Goal: Information Seeking & Learning: Learn about a topic

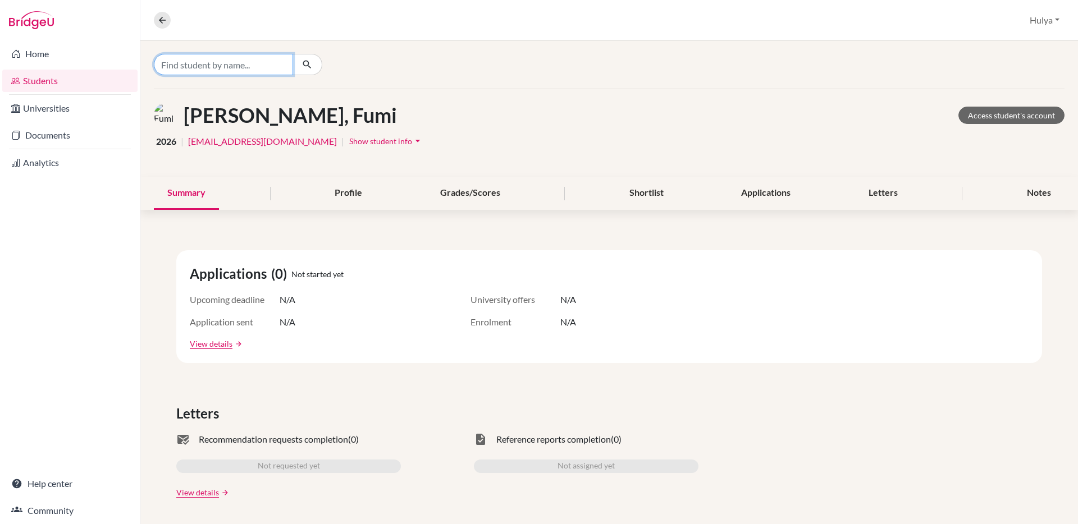
click at [281, 70] on input "Find student by name..." at bounding box center [223, 64] width 139 height 21
type input "[PERSON_NAME]"
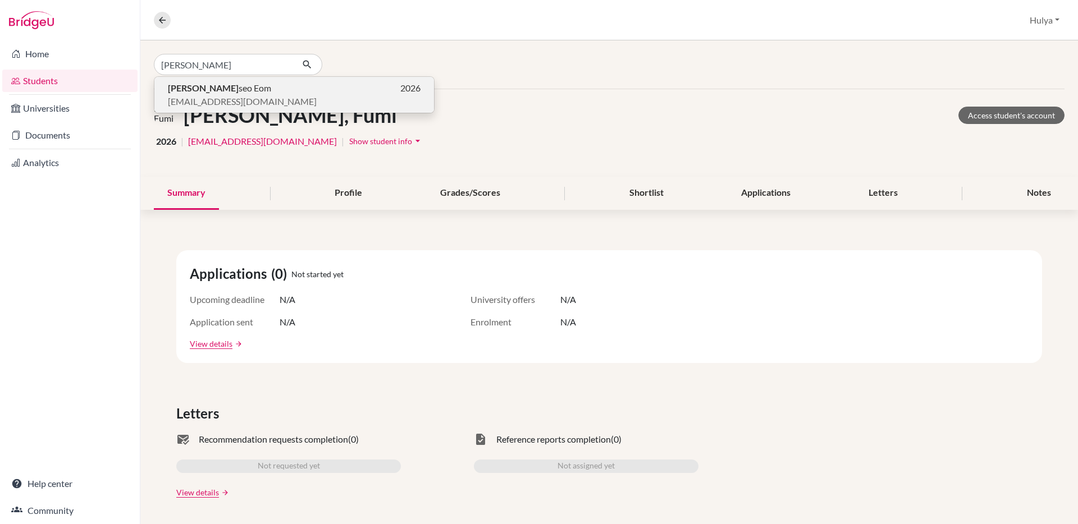
click at [220, 86] on span "[PERSON_NAME]" at bounding box center [219, 87] width 103 height 13
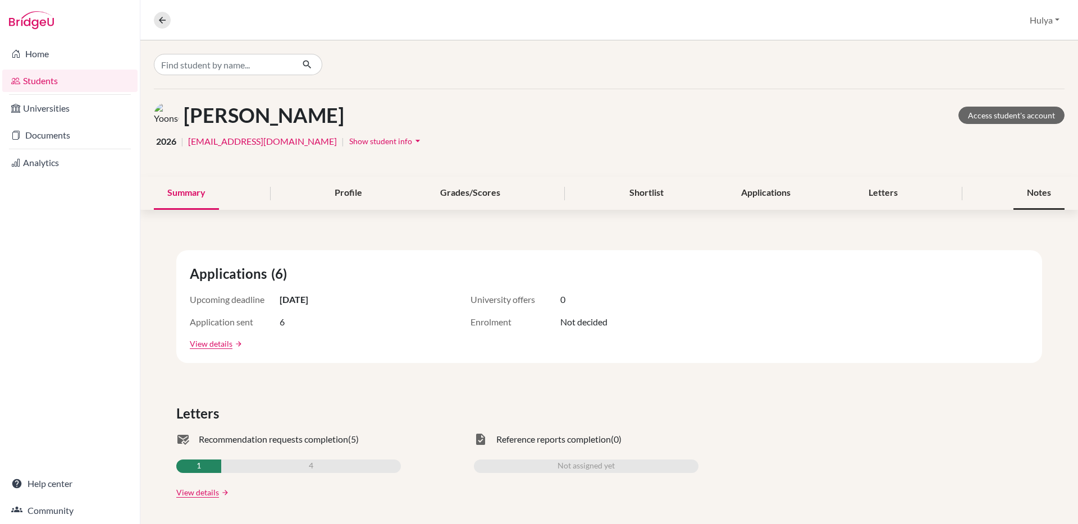
click at [1019, 195] on div "Notes" at bounding box center [1039, 193] width 51 height 33
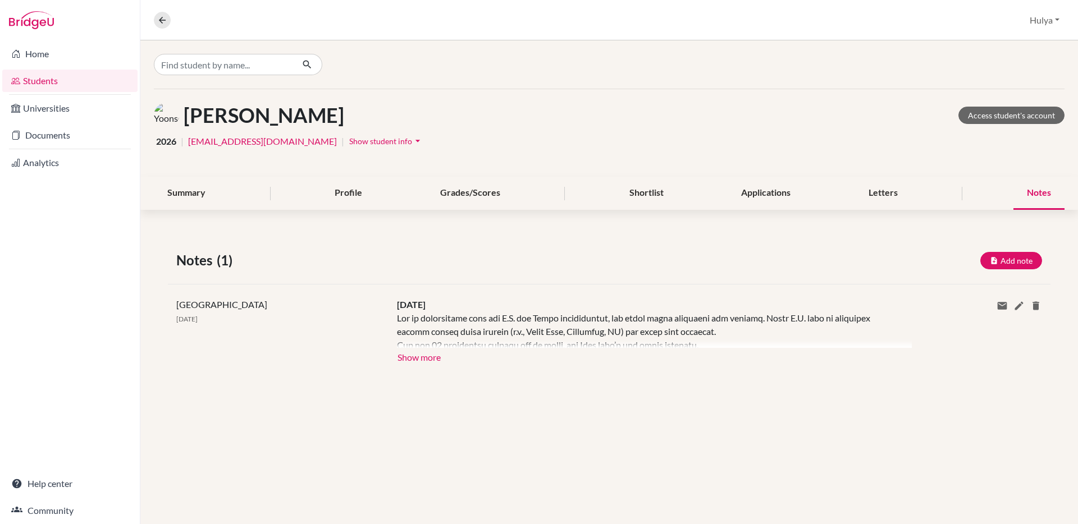
click at [430, 367] on div "[GEOGRAPHIC_DATA] [DATE] [DATE] Show more Show less Share via email Email addre…" at bounding box center [609, 331] width 883 height 94
click at [429, 363] on button "Show more" at bounding box center [419, 356] width 44 height 17
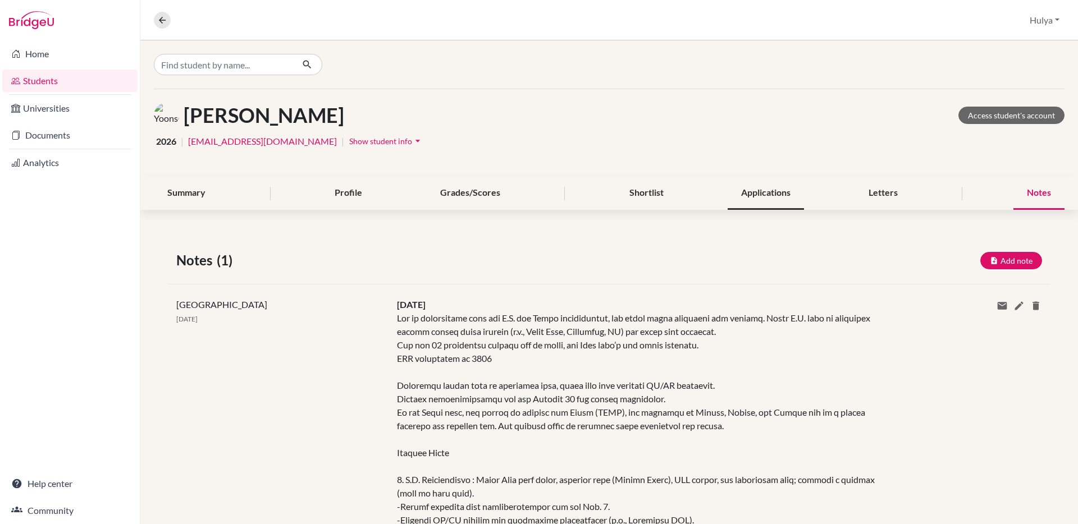
click at [737, 199] on div "Applications" at bounding box center [766, 193] width 76 height 33
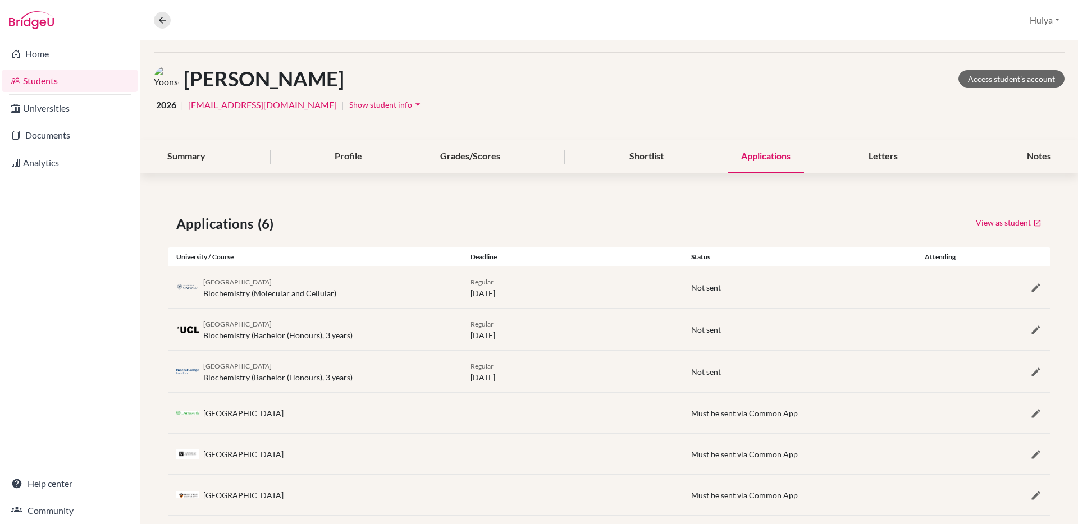
scroll to position [55, 0]
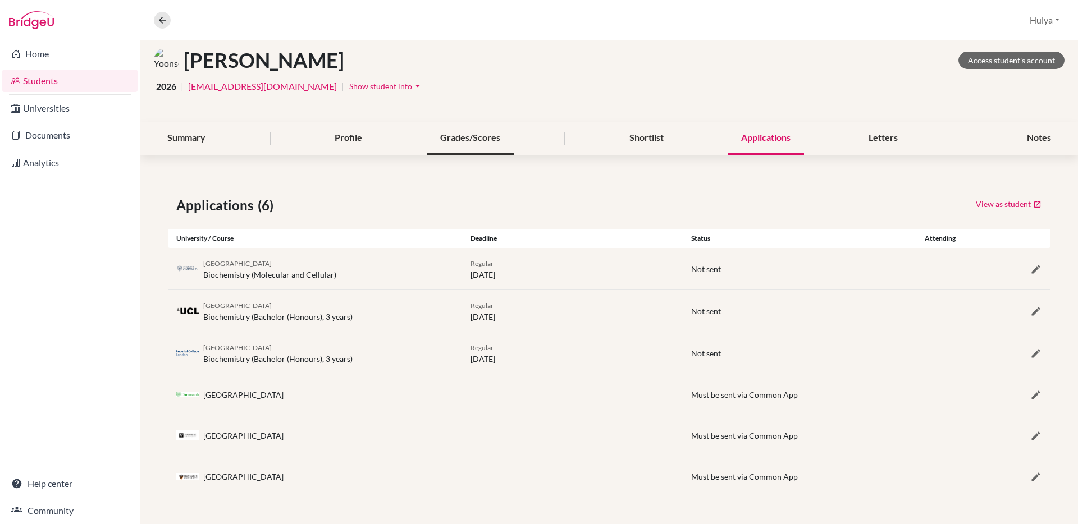
click at [450, 142] on div "Grades/Scores" at bounding box center [470, 138] width 87 height 33
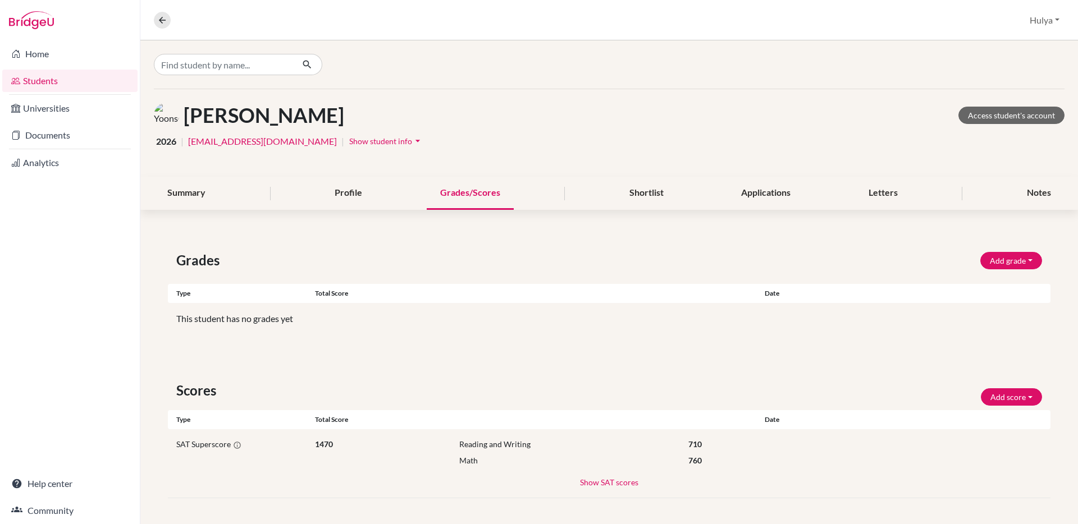
scroll to position [1, 0]
click at [586, 485] on button "Show SAT scores" at bounding box center [610, 481] width 60 height 13
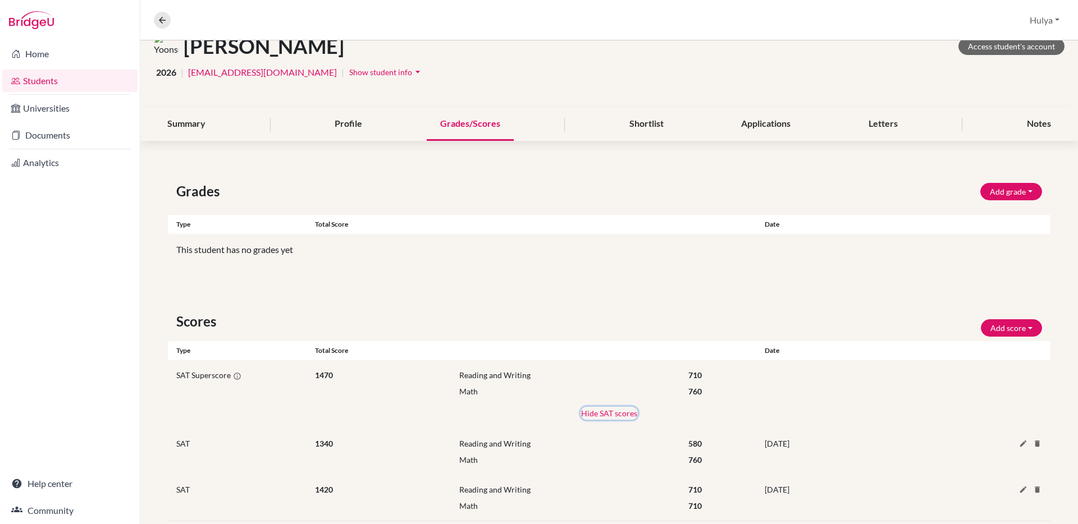
scroll to position [93, 0]
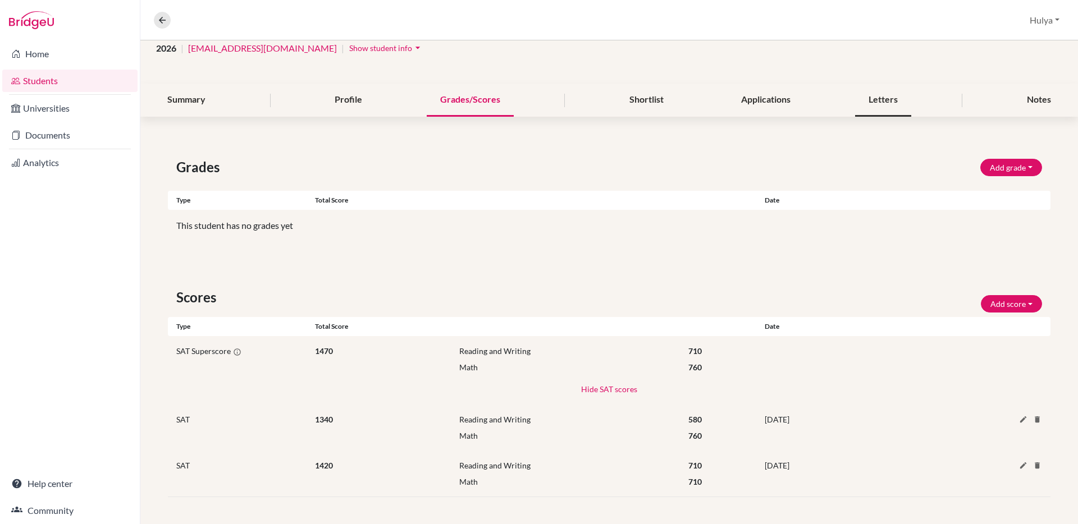
click at [893, 113] on div "Letters" at bounding box center [883, 100] width 56 height 33
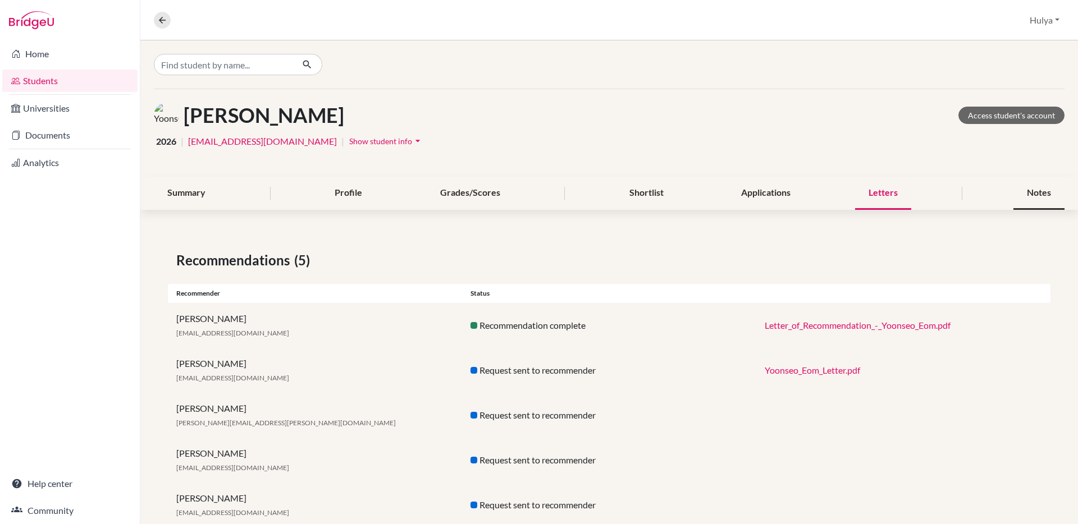
click at [1016, 190] on div "Notes" at bounding box center [1039, 193] width 51 height 33
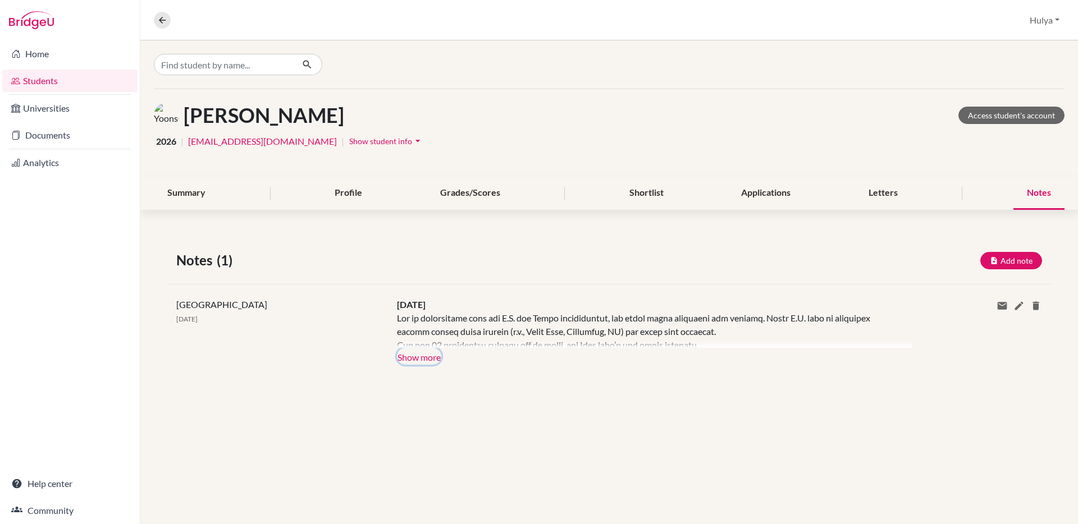
click at [423, 362] on button "Show more" at bounding box center [419, 356] width 44 height 17
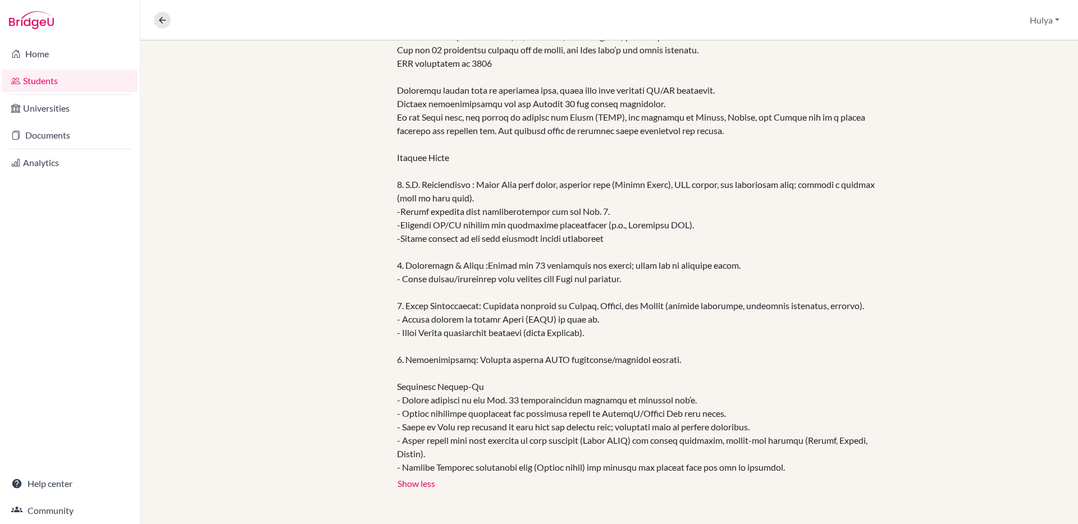
scroll to position [303, 0]
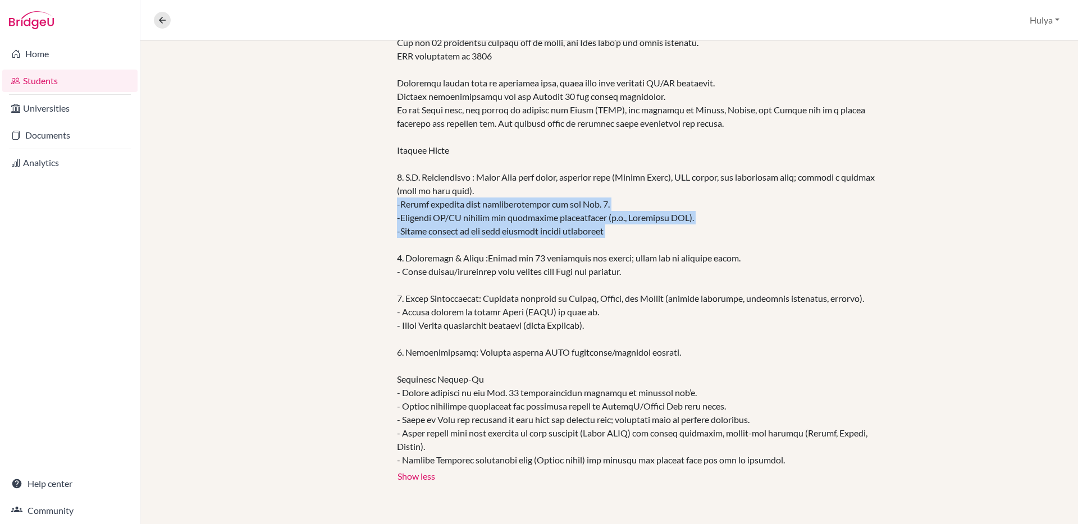
drag, startPoint x: 618, startPoint y: 233, endPoint x: 394, endPoint y: 198, distance: 226.7
click at [394, 198] on div "[DATE] Show more Show less" at bounding box center [646, 240] width 515 height 489
click at [650, 238] on div at bounding box center [646, 238] width 498 height 458
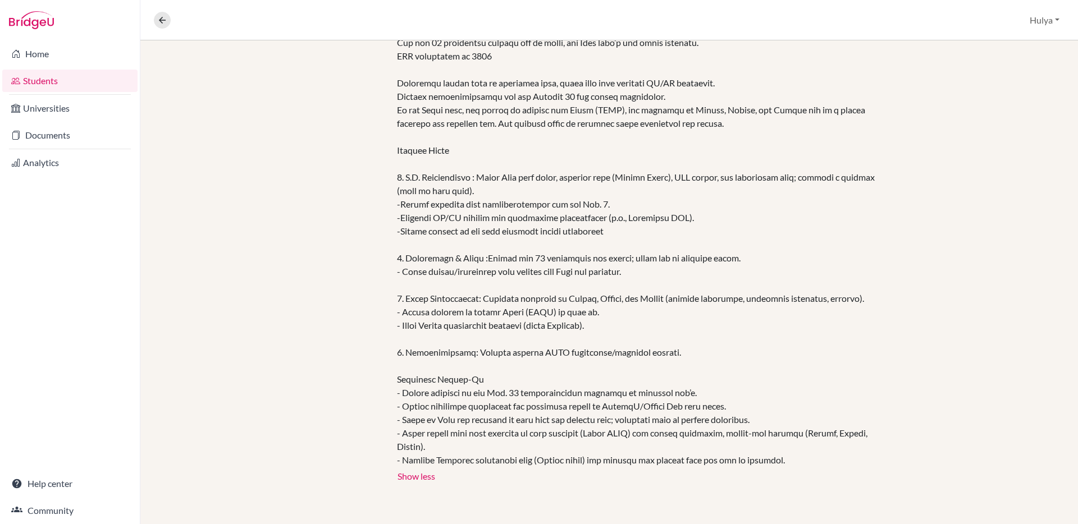
click at [578, 216] on div at bounding box center [646, 238] width 498 height 458
click at [545, 231] on div at bounding box center [646, 238] width 498 height 458
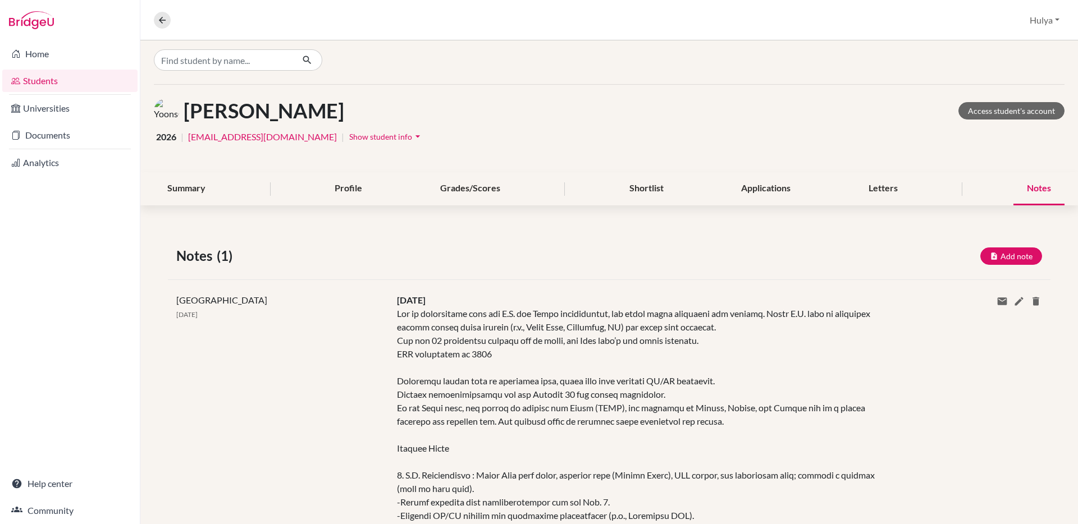
scroll to position [0, 0]
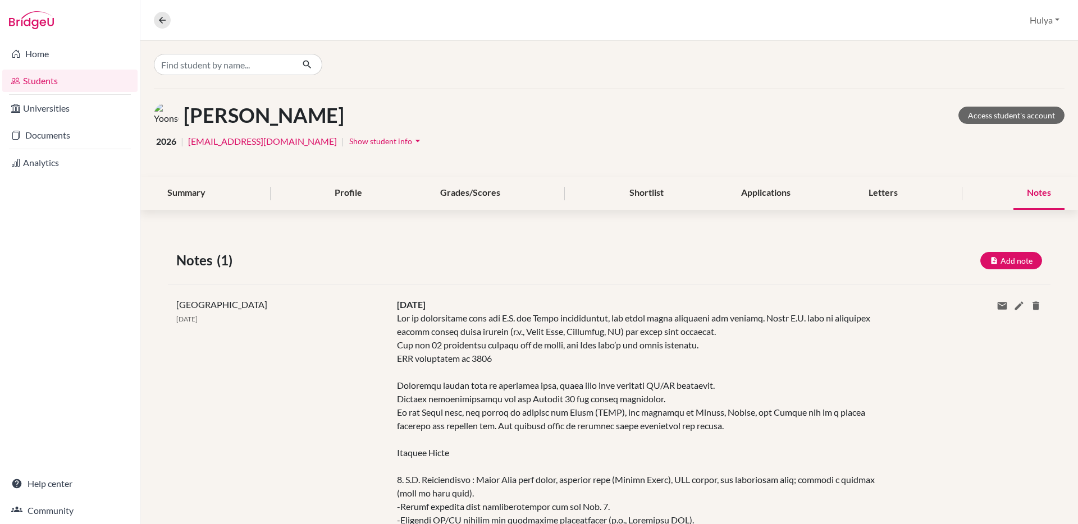
click at [299, 83] on div at bounding box center [609, 64] width 938 height 48
click at [263, 63] on input "Find student by name..." at bounding box center [223, 64] width 139 height 21
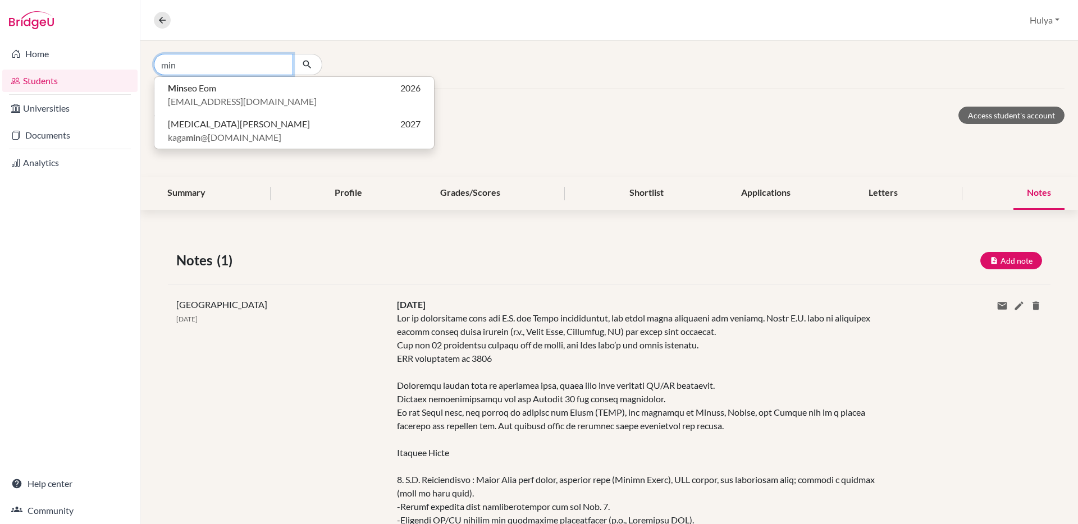
type input "min"
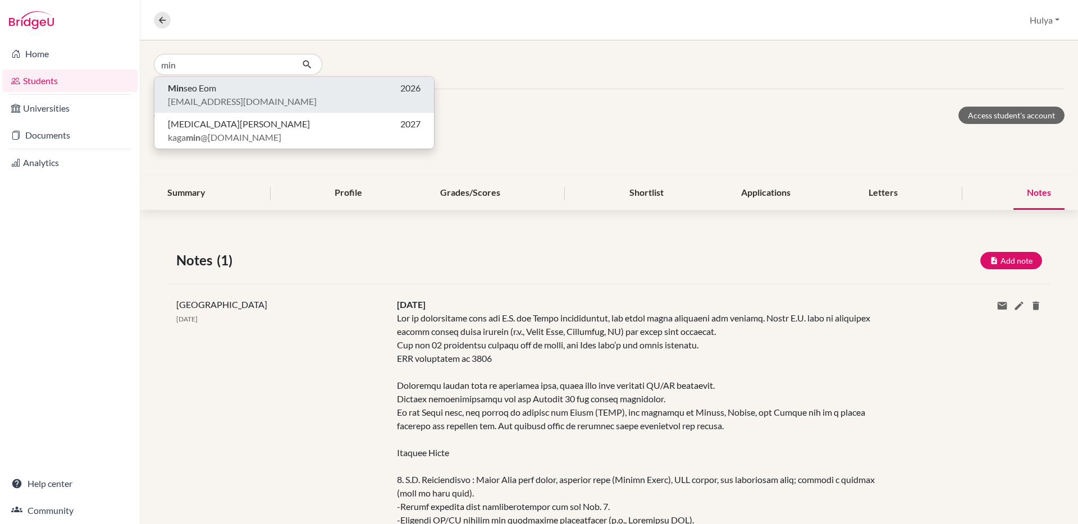
click button "Min seo Eom 2026 [EMAIL_ADDRESS][DOMAIN_NAME]" at bounding box center [294, 95] width 280 height 36
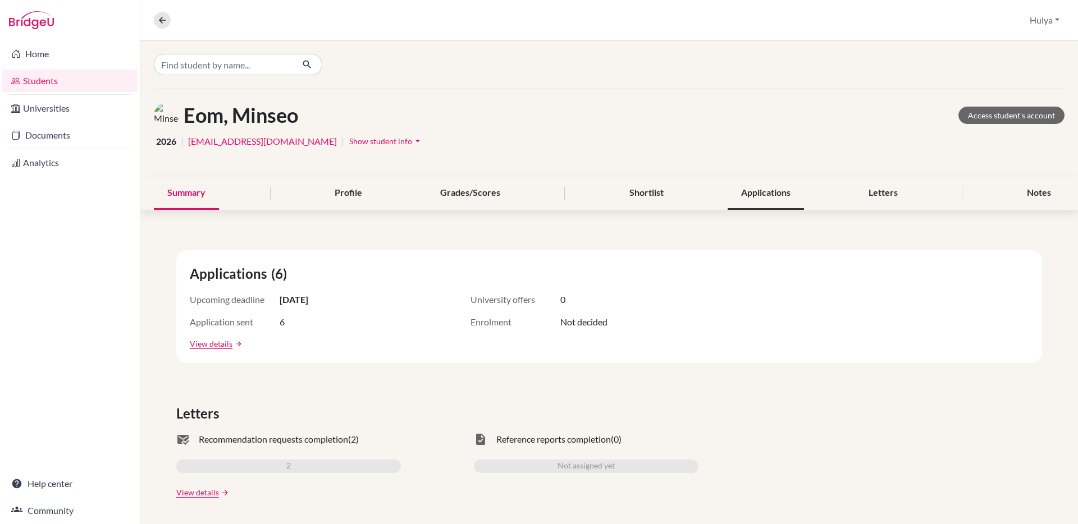
click at [740, 177] on div "Applications" at bounding box center [766, 193] width 76 height 33
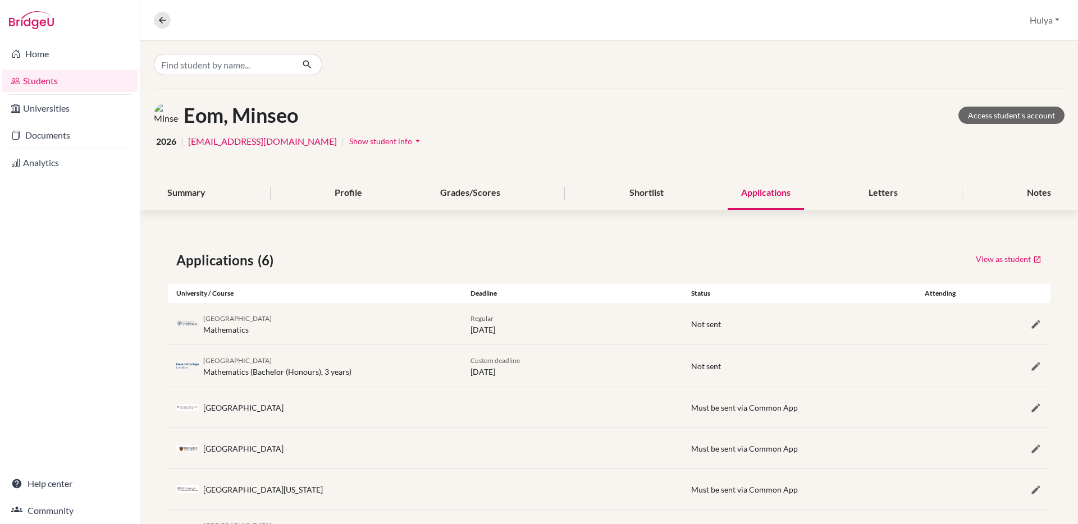
scroll to position [55, 0]
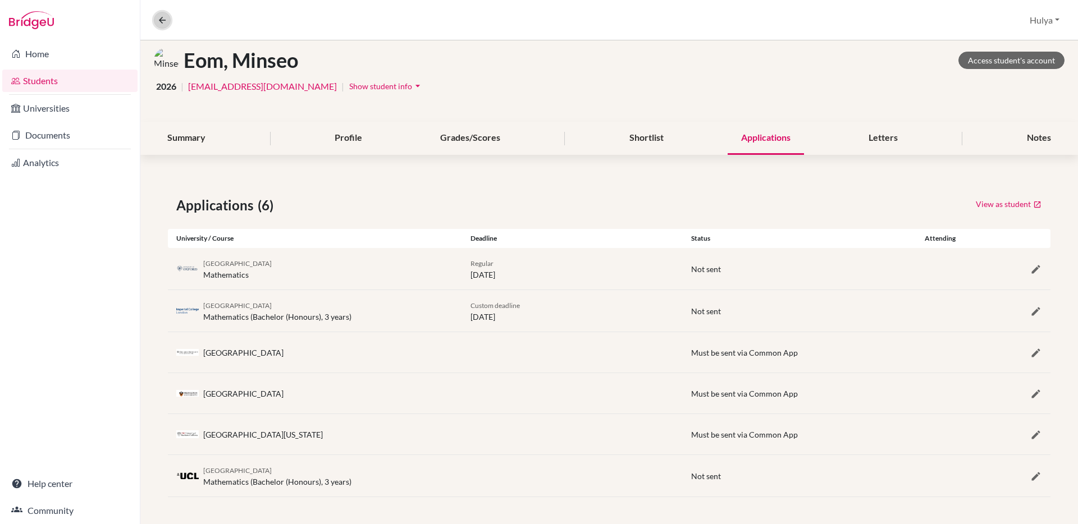
click at [165, 22] on icon at bounding box center [162, 20] width 10 height 10
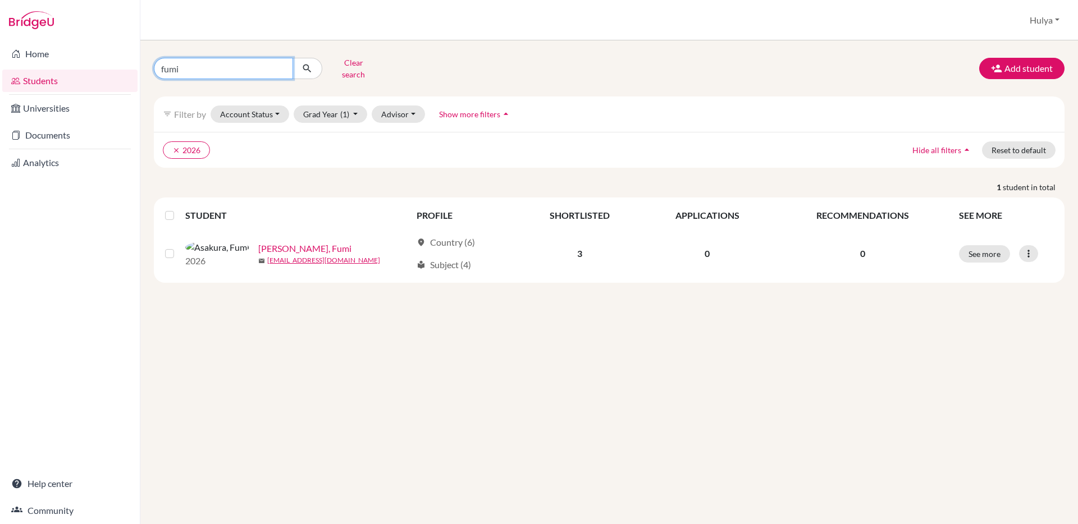
click at [245, 61] on input "fumi" at bounding box center [223, 68] width 139 height 21
type input "amritha"
click button "submit" at bounding box center [308, 68] width 30 height 21
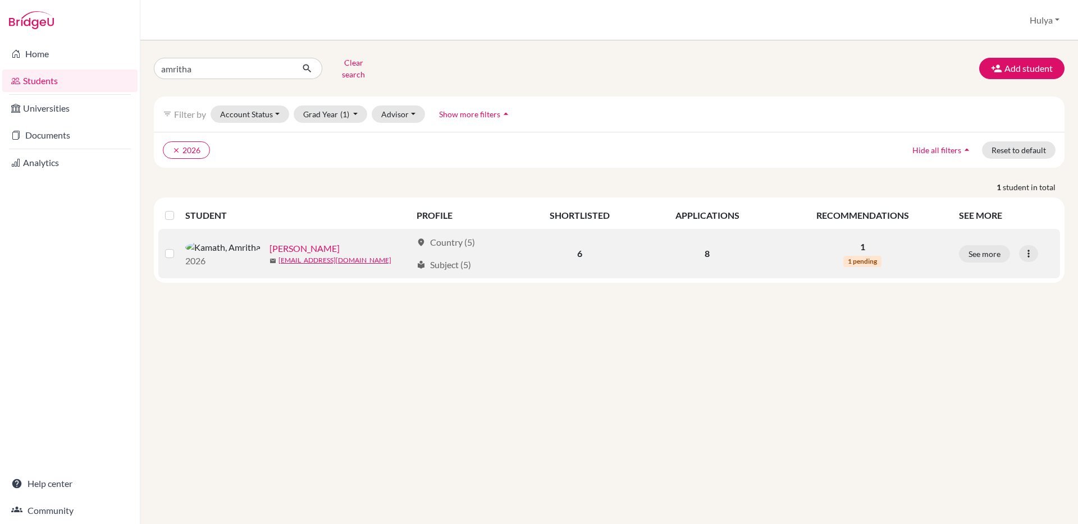
click at [270, 242] on link "[PERSON_NAME]" at bounding box center [305, 248] width 70 height 13
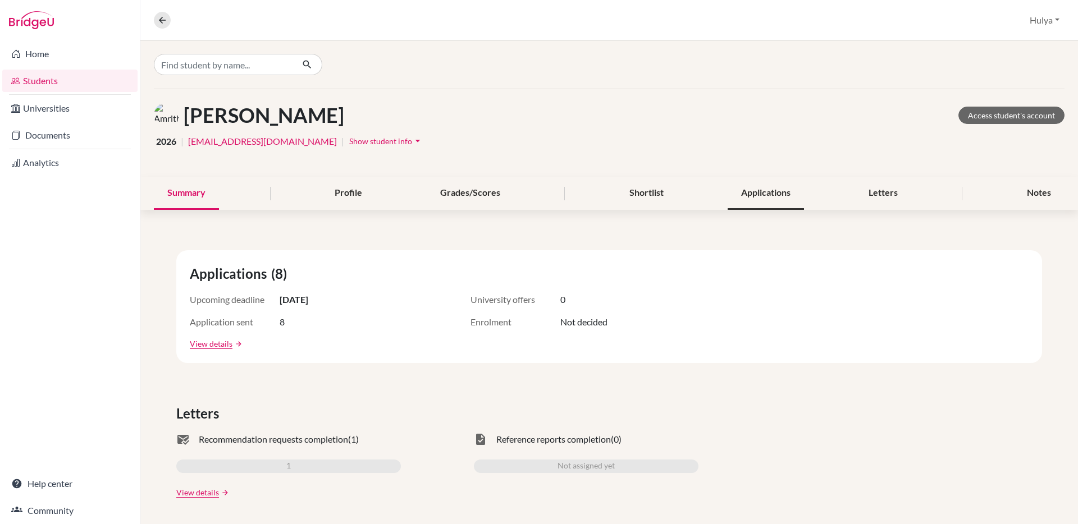
click at [786, 197] on div "Applications" at bounding box center [766, 193] width 76 height 33
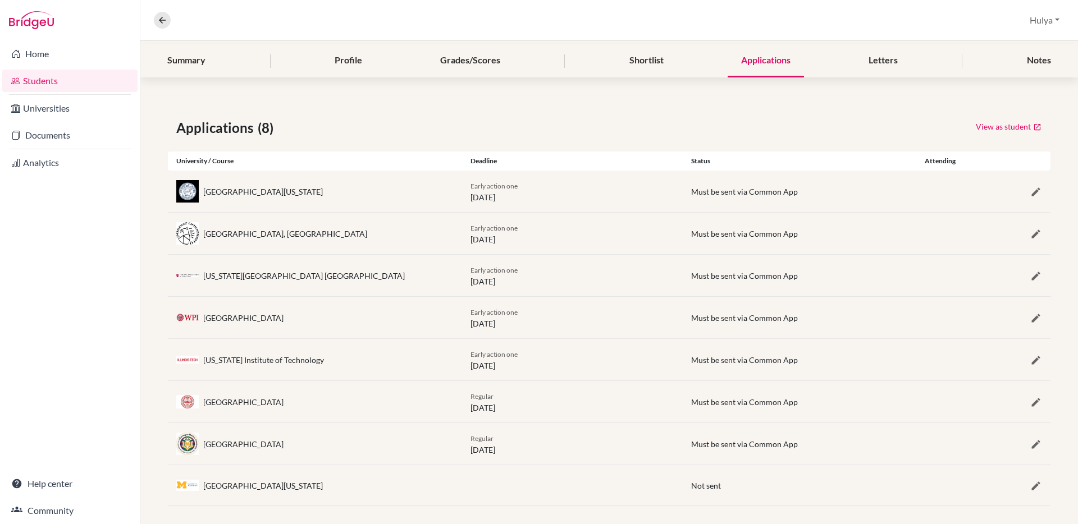
scroll to position [142, 0]
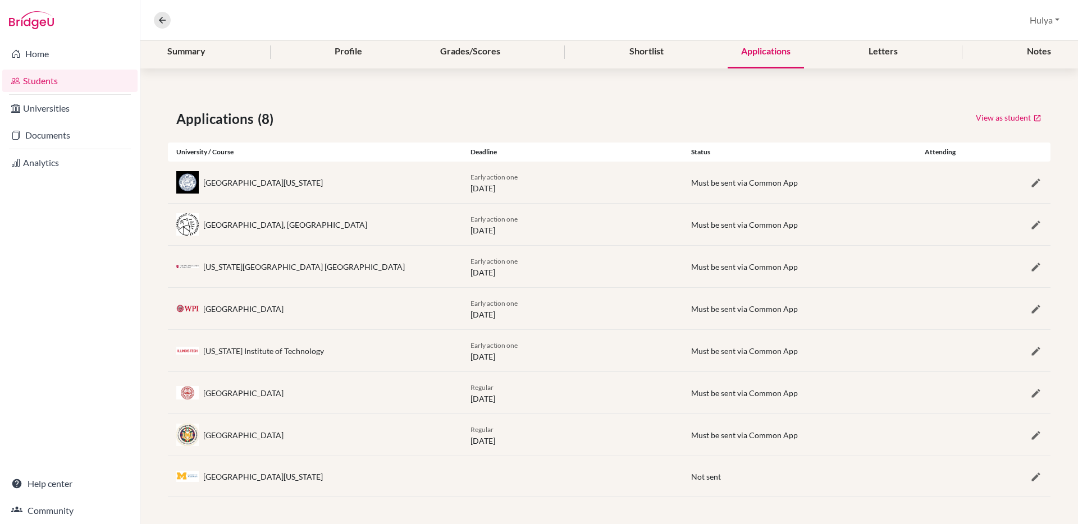
drag, startPoint x: 204, startPoint y: 309, endPoint x: 358, endPoint y: 309, distance: 153.3
click at [357, 309] on div "[GEOGRAPHIC_DATA]" at bounding box center [315, 309] width 294 height 22
click at [358, 311] on div "[GEOGRAPHIC_DATA]" at bounding box center [315, 309] width 294 height 22
drag, startPoint x: 320, startPoint y: 308, endPoint x: 203, endPoint y: 308, distance: 116.2
click at [203, 308] on div "[GEOGRAPHIC_DATA]" at bounding box center [315, 309] width 294 height 22
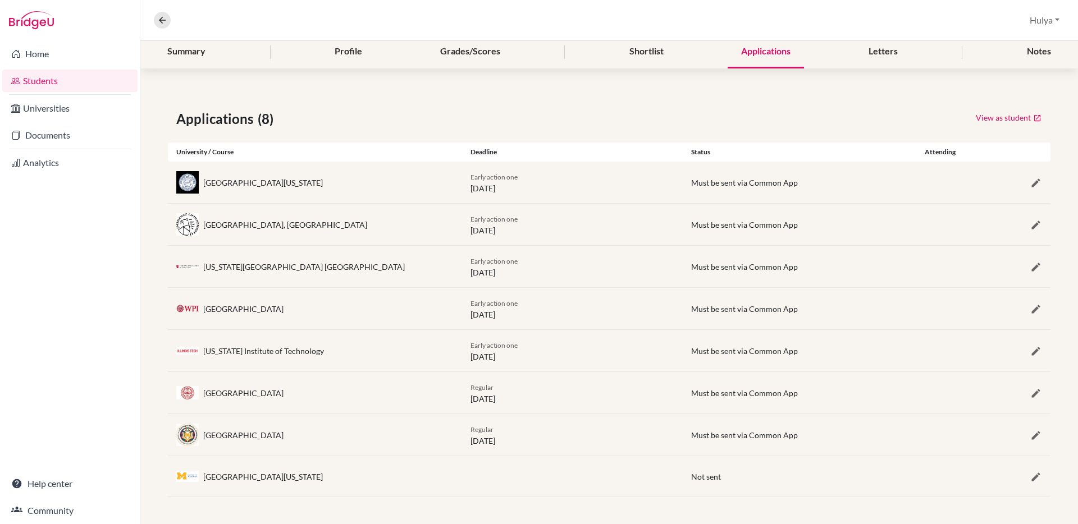
click at [208, 308] on div "[GEOGRAPHIC_DATA]" at bounding box center [243, 309] width 80 height 12
drag, startPoint x: 203, startPoint y: 307, endPoint x: 350, endPoint y: 312, distance: 147.8
click at [350, 312] on div "[GEOGRAPHIC_DATA]" at bounding box center [315, 309] width 294 height 22
drag, startPoint x: 348, startPoint y: 312, endPoint x: 201, endPoint y: 312, distance: 146.6
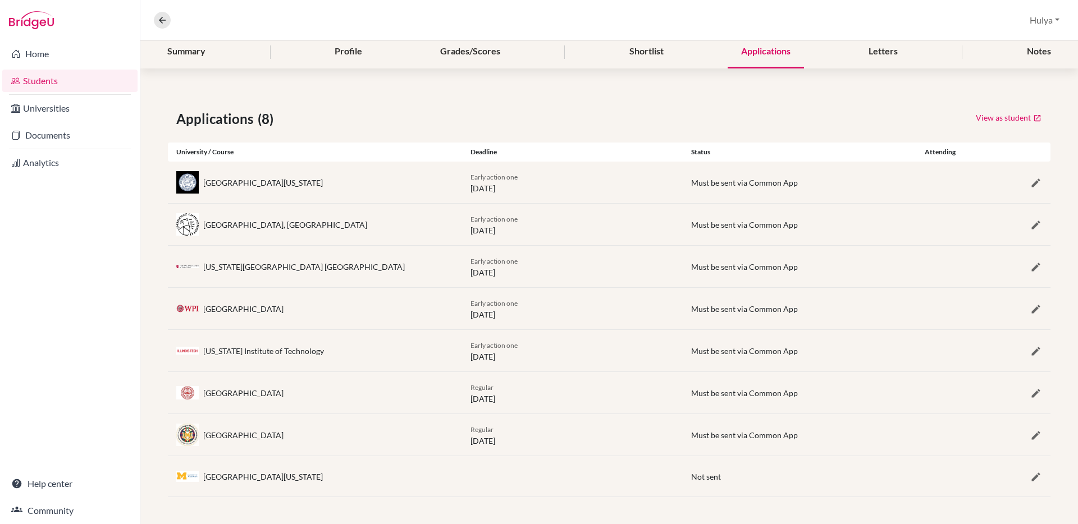
click at [201, 312] on div "[GEOGRAPHIC_DATA]" at bounding box center [315, 309] width 294 height 22
click at [368, 312] on div "[GEOGRAPHIC_DATA]" at bounding box center [315, 309] width 294 height 22
click at [475, 57] on div "Grades/Scores" at bounding box center [470, 51] width 87 height 33
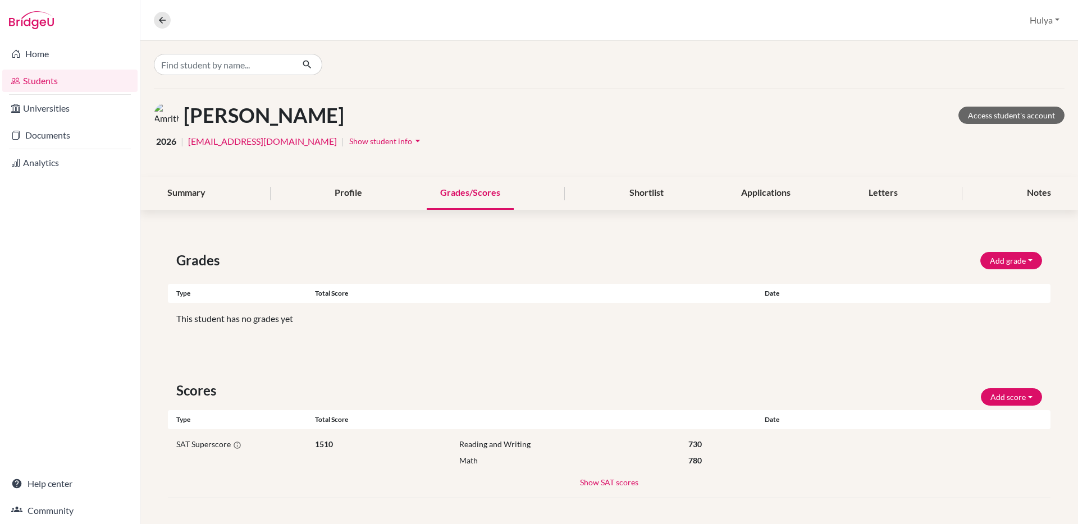
scroll to position [1, 0]
click at [615, 491] on div "SAT Superscore 1510 Reading and Writing 730 Math 780 Show SAT scores SAT 1500 R…" at bounding box center [609, 462] width 883 height 69
click at [615, 481] on button "Show SAT scores" at bounding box center [610, 481] width 60 height 13
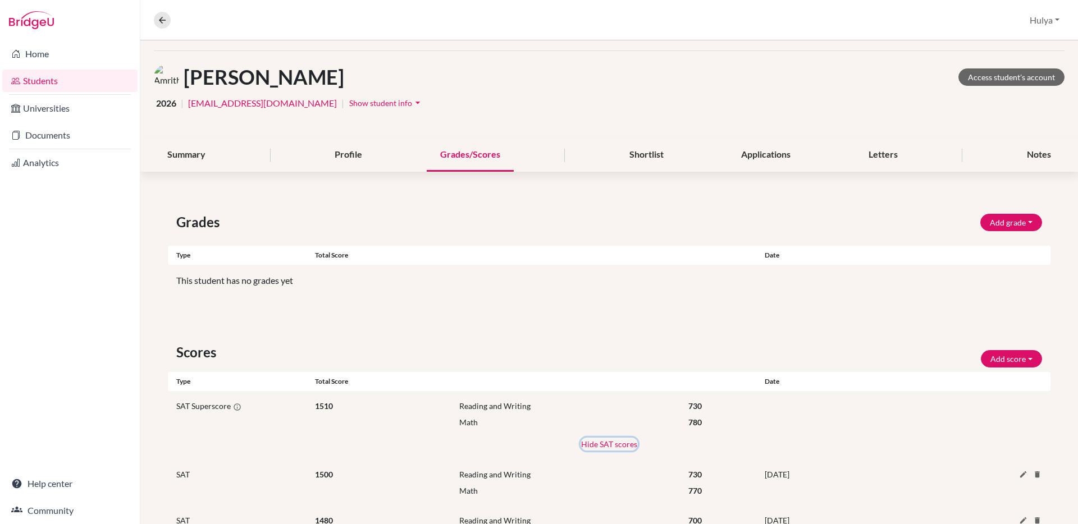
scroll to position [93, 0]
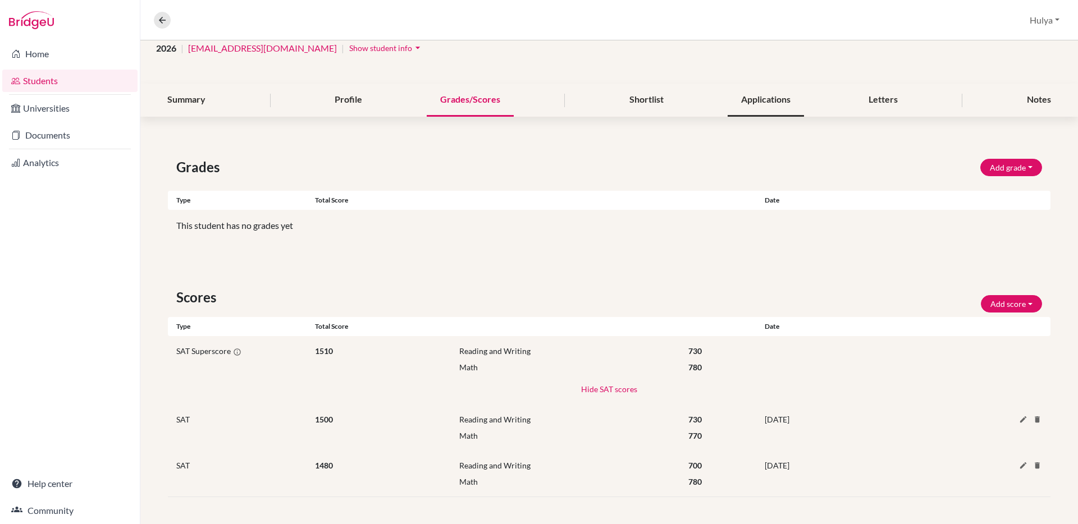
click at [741, 101] on div "Applications" at bounding box center [766, 100] width 76 height 33
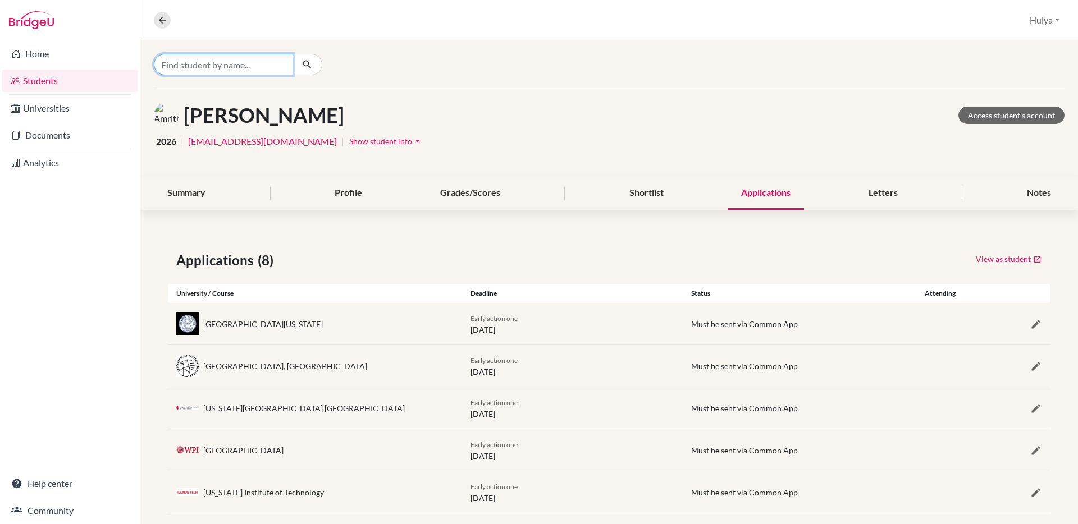
click at [198, 71] on input "Find student by name..." at bounding box center [223, 64] width 139 height 21
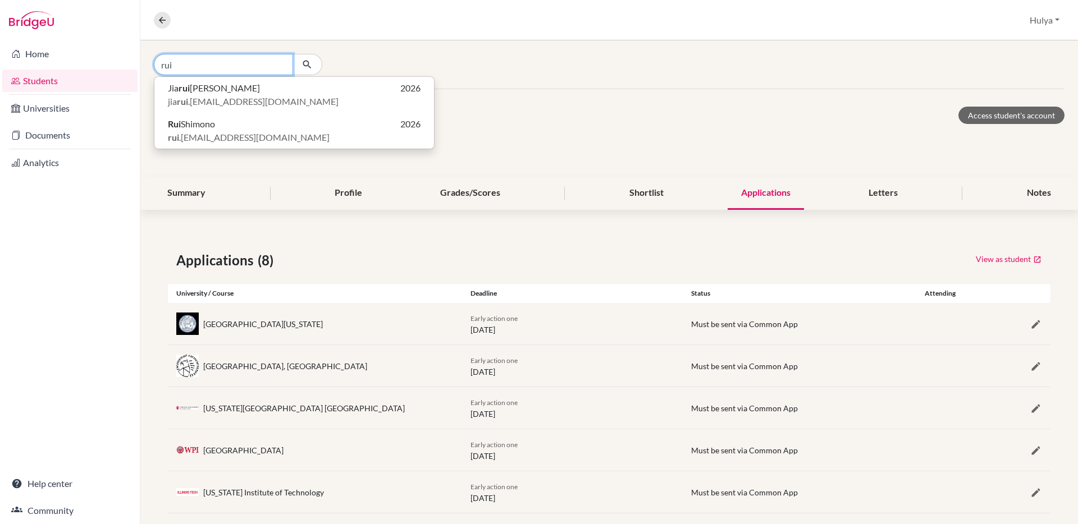
type input "rui"
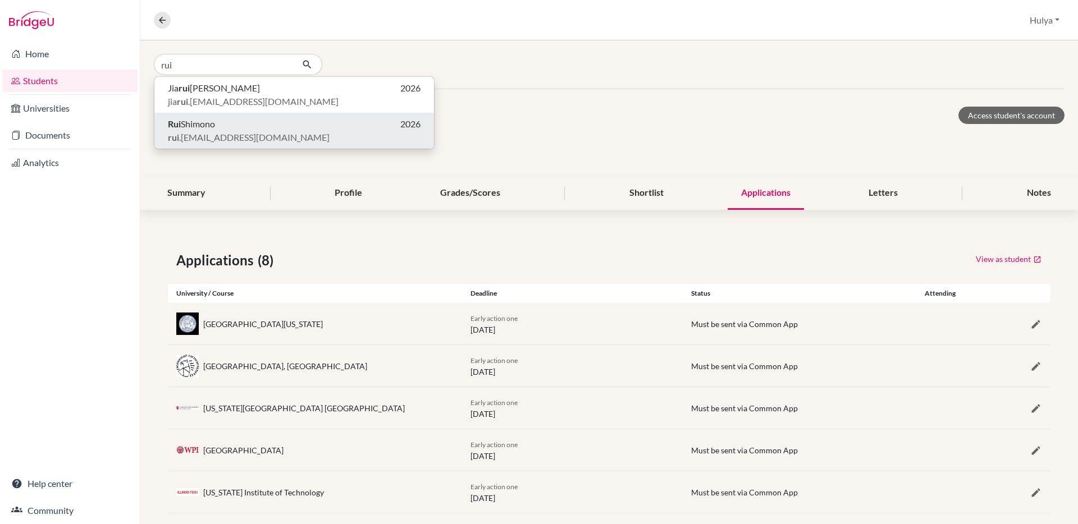
click button "[PERSON_NAME] 2026 [PERSON_NAME] .[PERSON_NAME][EMAIL_ADDRESS][DOMAIN_NAME]" at bounding box center [294, 131] width 280 height 36
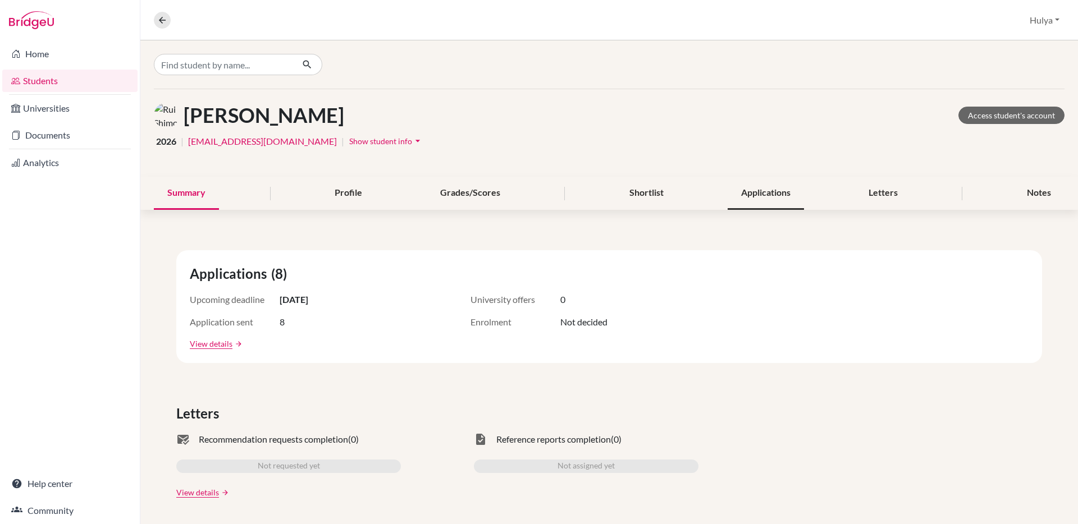
click at [773, 188] on div "Applications" at bounding box center [766, 193] width 76 height 33
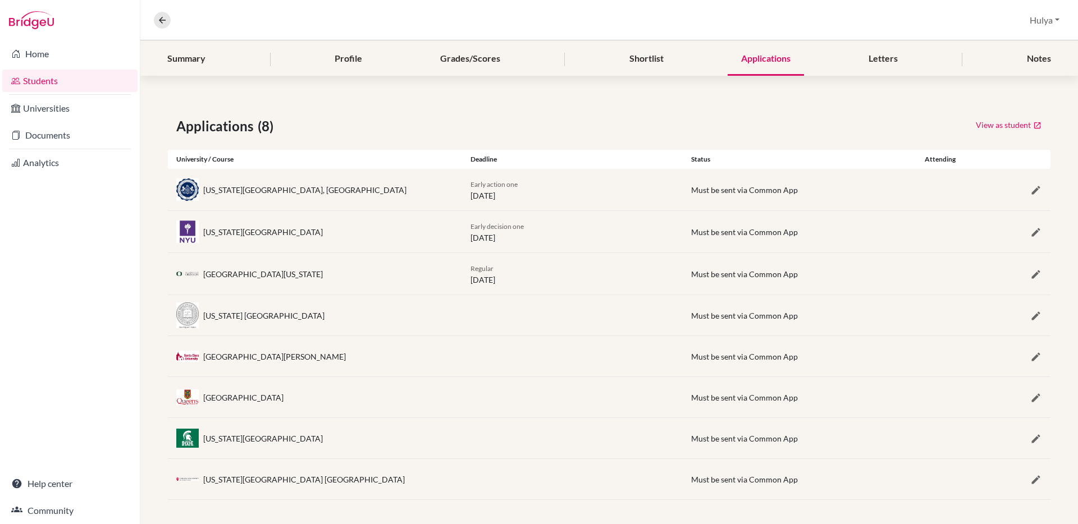
scroll to position [137, 0]
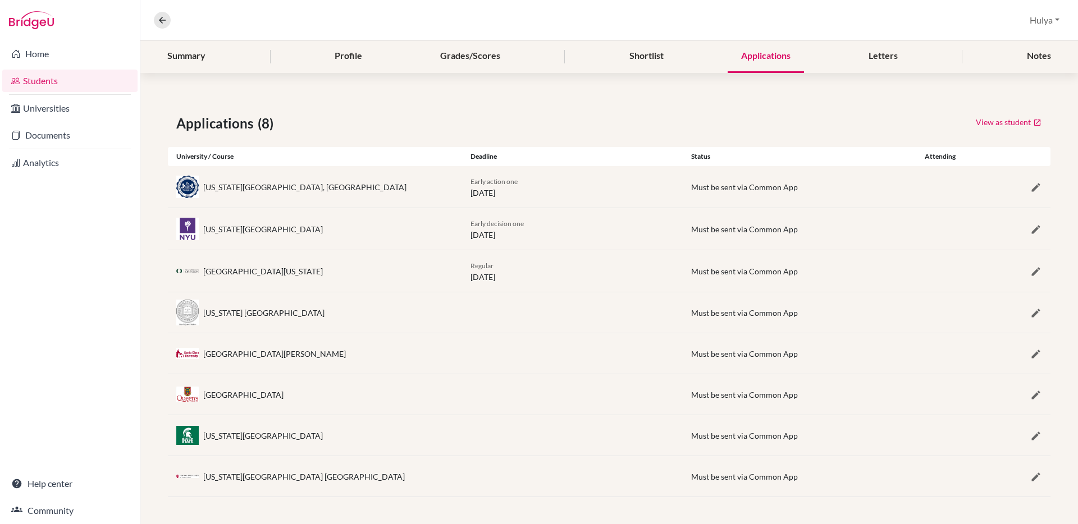
click at [550, 175] on div "Early action one [DATE]" at bounding box center [572, 187] width 221 height 24
